Goal: Transaction & Acquisition: Book appointment/travel/reservation

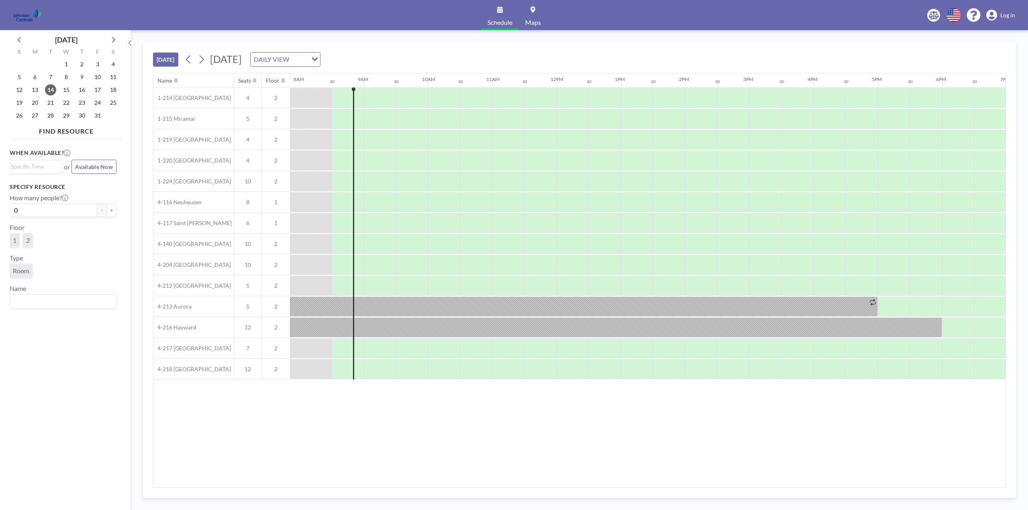
scroll to position [0, 514]
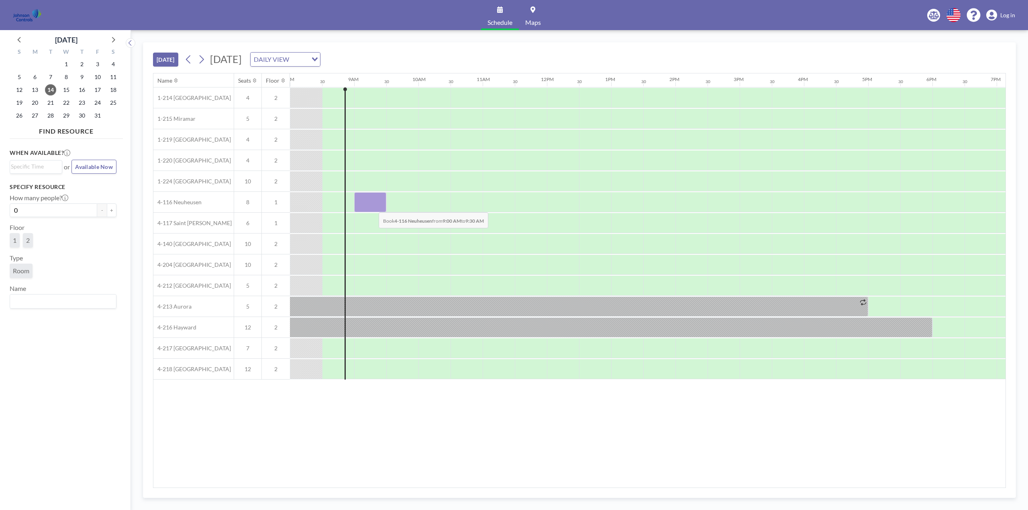
click at [372, 206] on div at bounding box center [370, 202] width 32 height 20
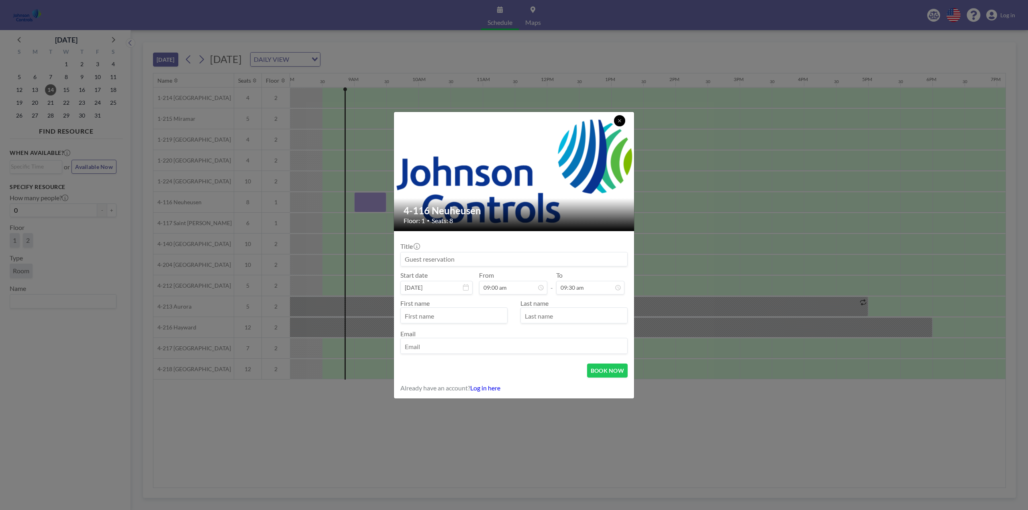
click at [620, 122] on icon at bounding box center [619, 120] width 5 height 5
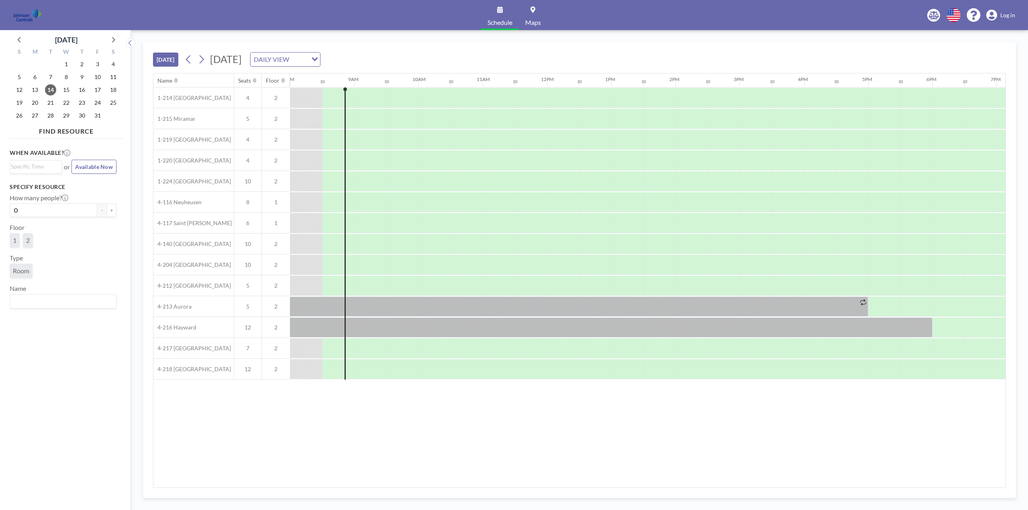
click at [1003, 14] on span "Log in" at bounding box center [1007, 15] width 15 height 7
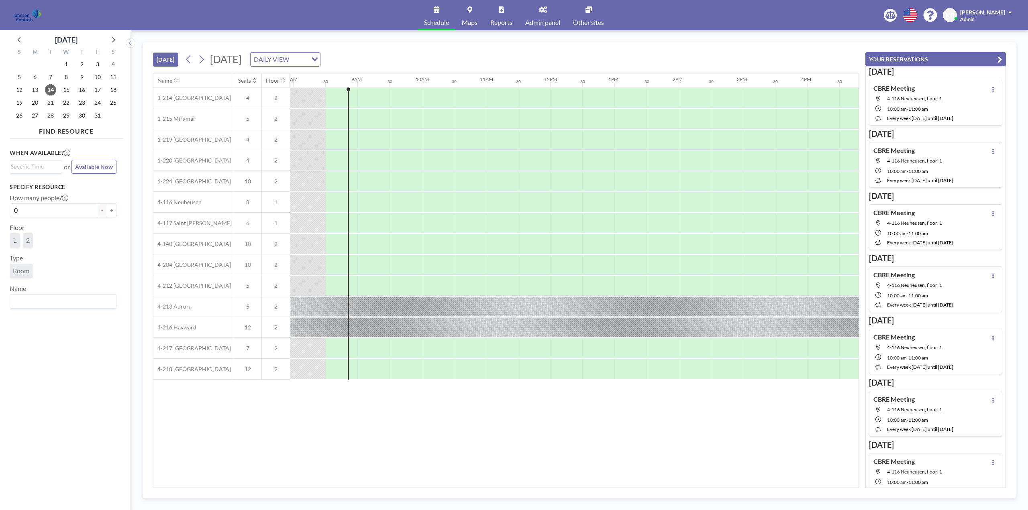
scroll to position [0, 514]
click at [377, 204] on div at bounding box center [370, 202] width 32 height 20
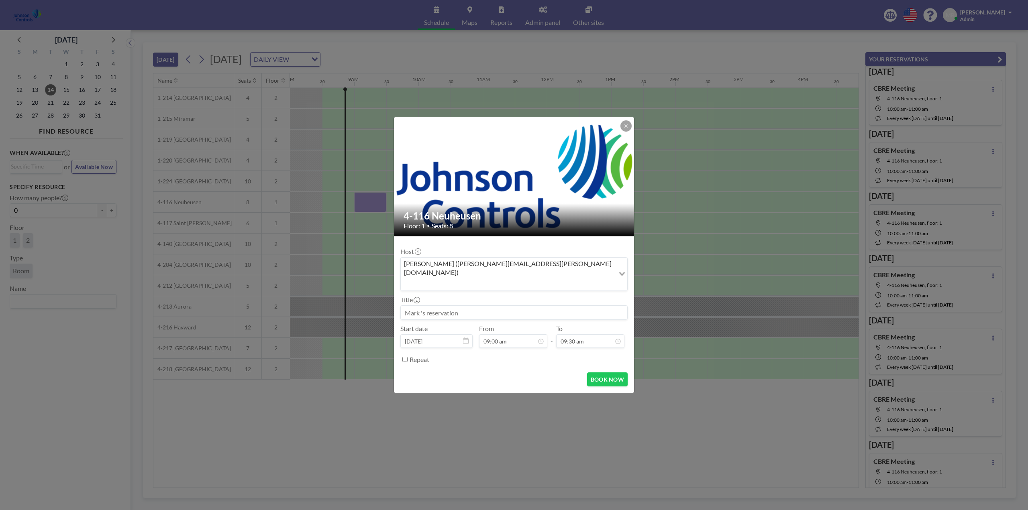
click at [447, 306] on input at bounding box center [514, 313] width 226 height 14
type input "CBRE"
click at [558, 258] on div "10:00 am" at bounding box center [581, 265] width 94 height 14
type input "10:00 am"
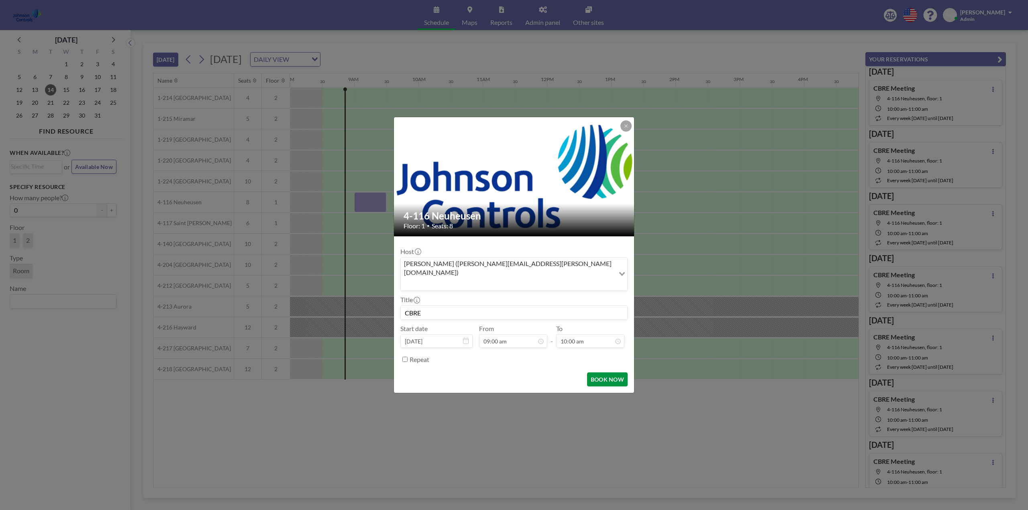
click at [604, 373] on button "BOOK NOW" at bounding box center [607, 380] width 41 height 14
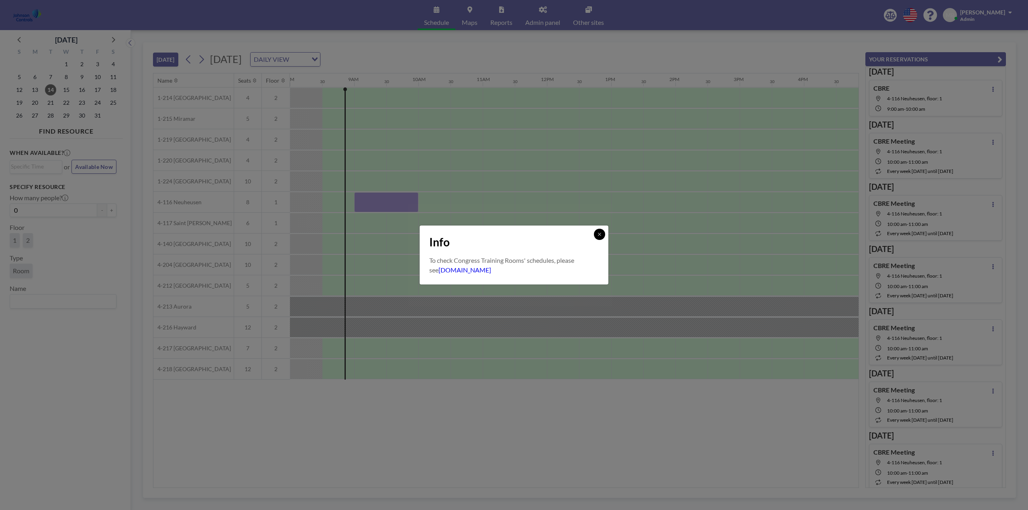
click at [600, 235] on icon at bounding box center [599, 234] width 5 height 5
